Goal: Task Accomplishment & Management: Manage account settings

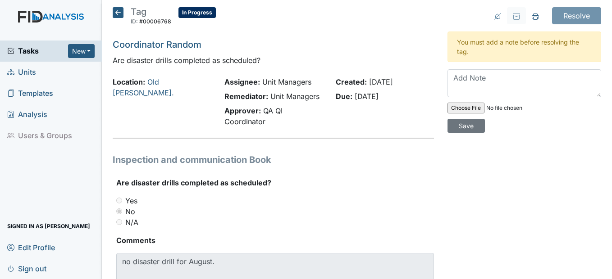
click at [114, 17] on icon at bounding box center [118, 12] width 11 height 11
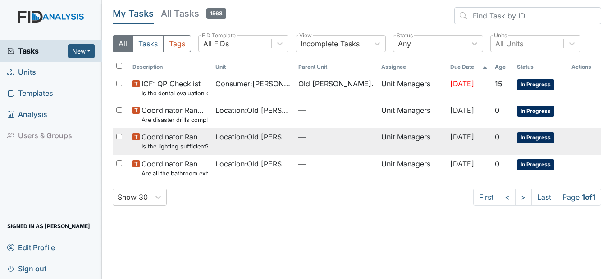
click at [254, 133] on span "Location : Old Roper Rd." at bounding box center [253, 136] width 76 height 11
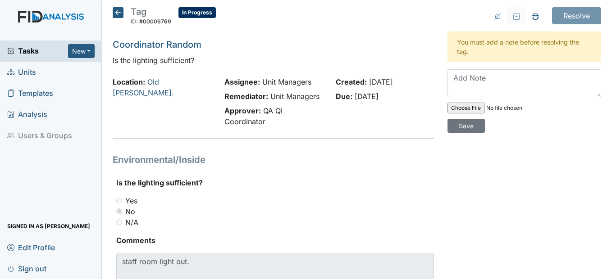
click at [121, 16] on icon at bounding box center [118, 12] width 11 height 11
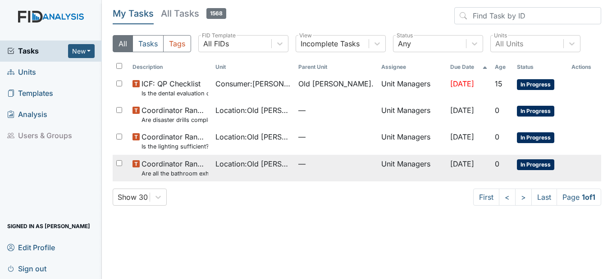
click at [197, 165] on span "Coordinator Random Are all the bathroom exhaust fan covers clean and dust free?" at bounding box center [174, 168] width 67 height 19
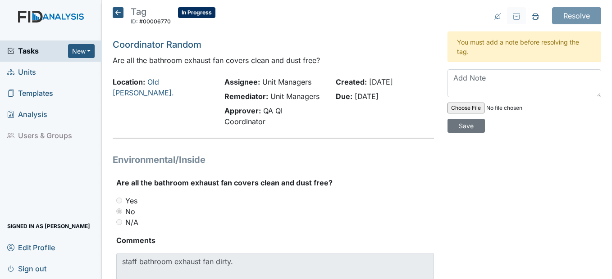
click at [115, 19] on h5 "Tag ID: #00006770 In Progress Autosaving..." at bounding box center [164, 17] width 103 height 20
click at [117, 13] on icon at bounding box center [118, 12] width 11 height 11
